Goal: Task Accomplishment & Management: Manage account settings

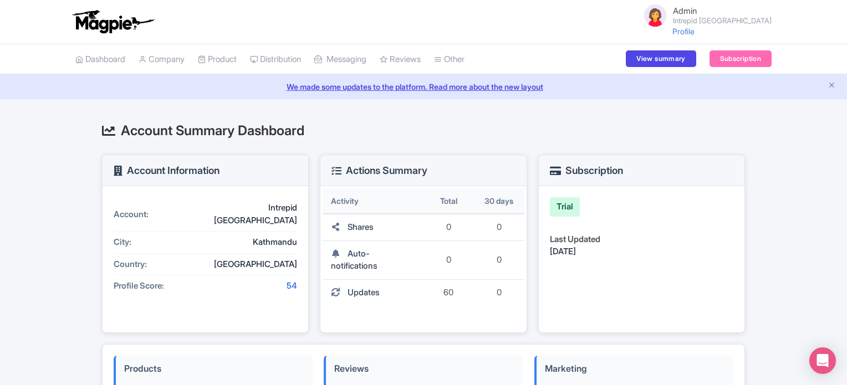
scroll to position [285, 0]
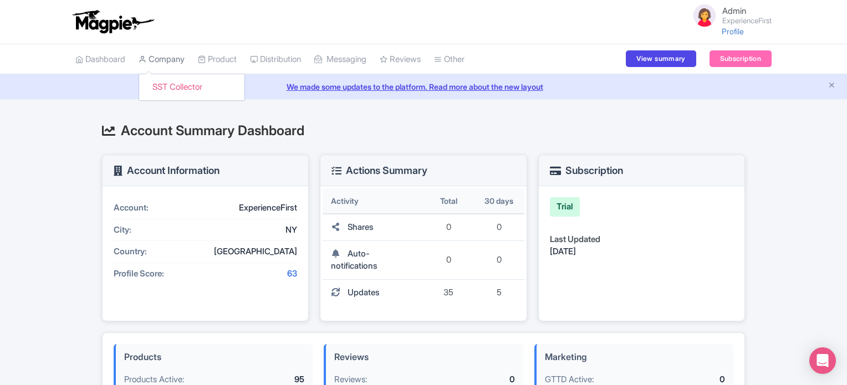
click at [162, 57] on link "Company" at bounding box center [162, 59] width 46 height 31
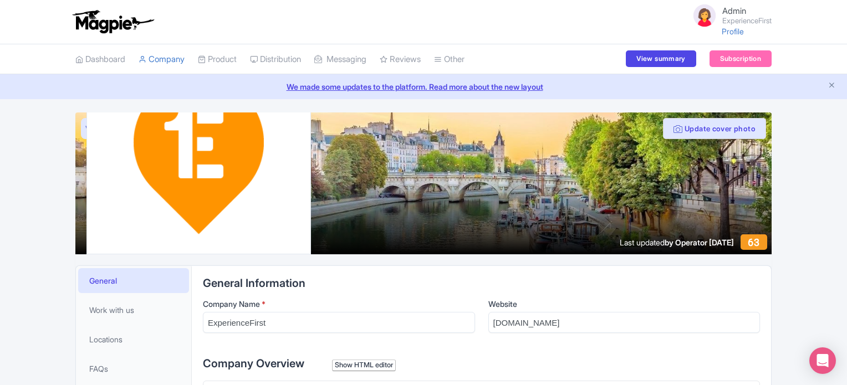
type trix-editor "<div>Make the most of your visit. ExperienceFirst’s award winning tours create …"
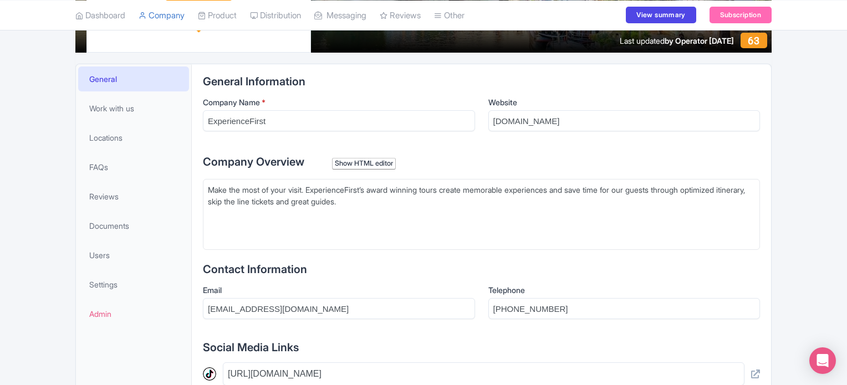
scroll to position [222, 0]
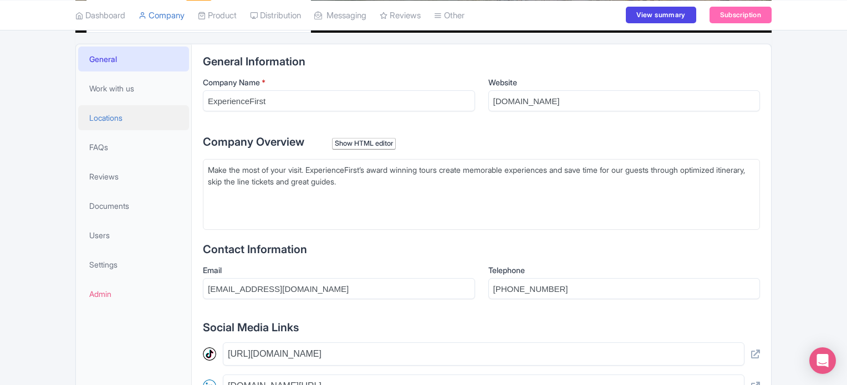
click at [104, 115] on span "Locations" at bounding box center [105, 118] width 33 height 12
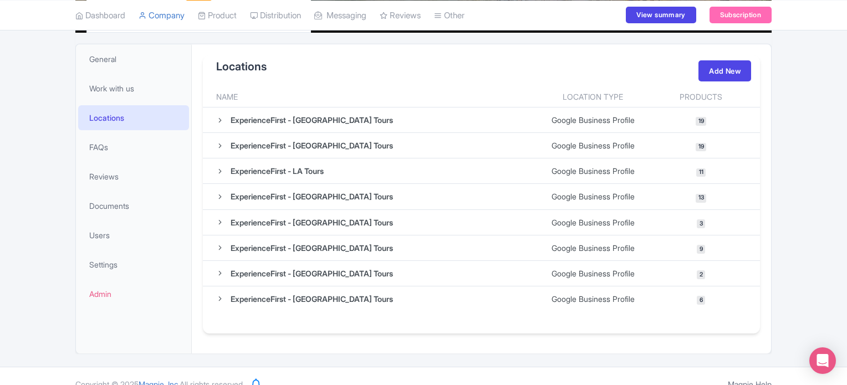
scroll to position [236, 0]
